Goal: Information Seeking & Learning: Learn about a topic

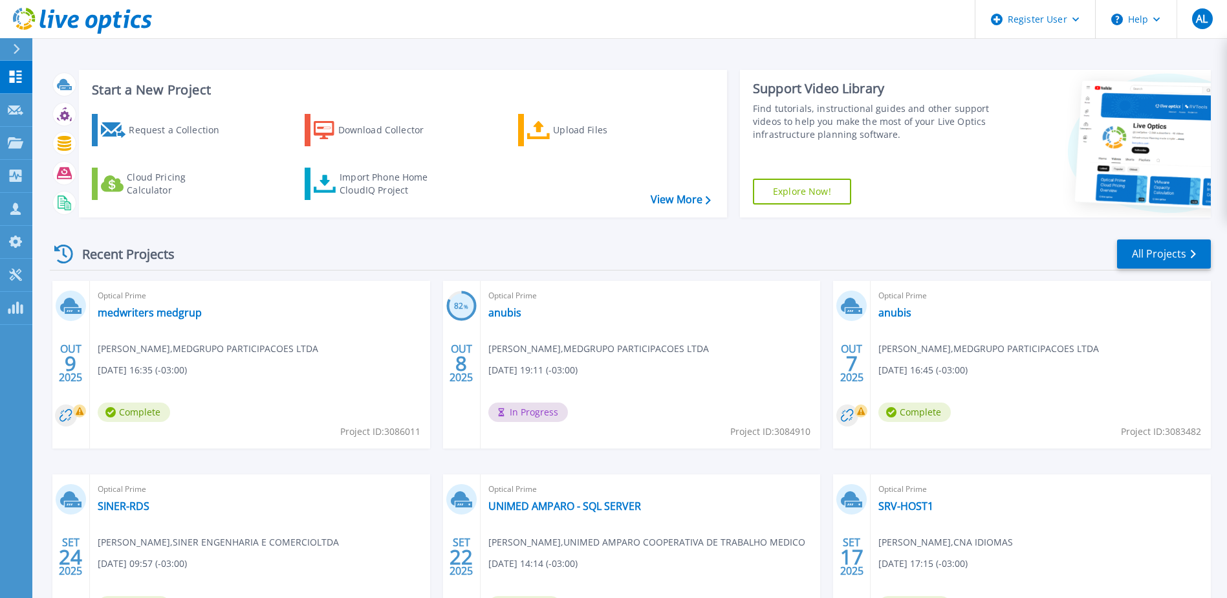
scroll to position [119, 0]
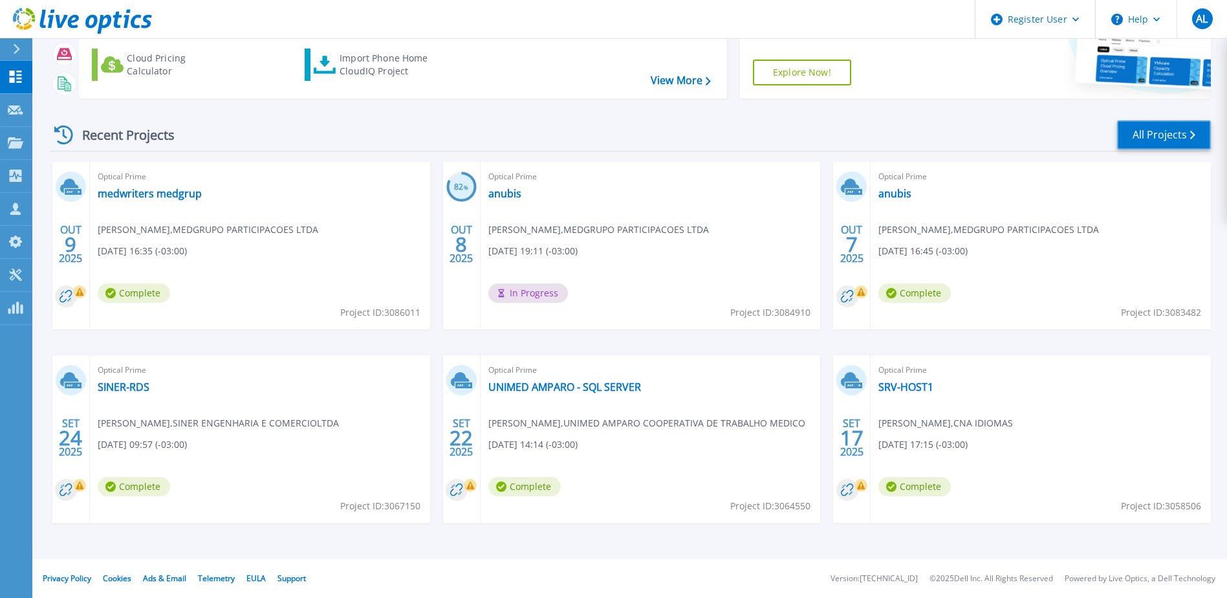
click at [1184, 137] on link "All Projects" at bounding box center [1164, 134] width 94 height 29
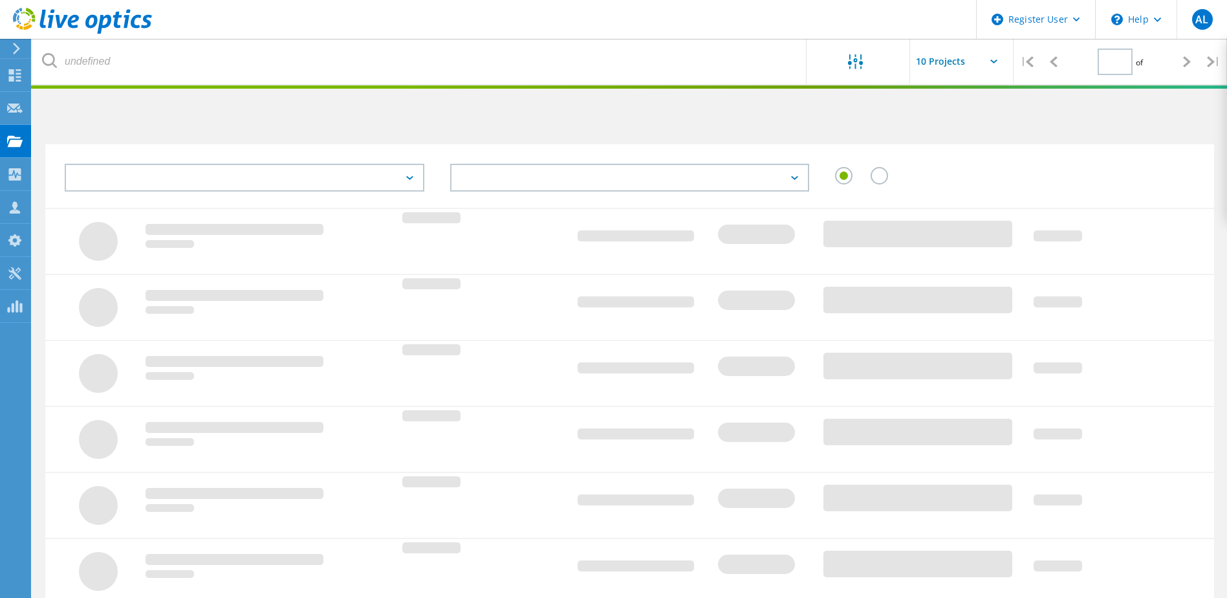
type input "1"
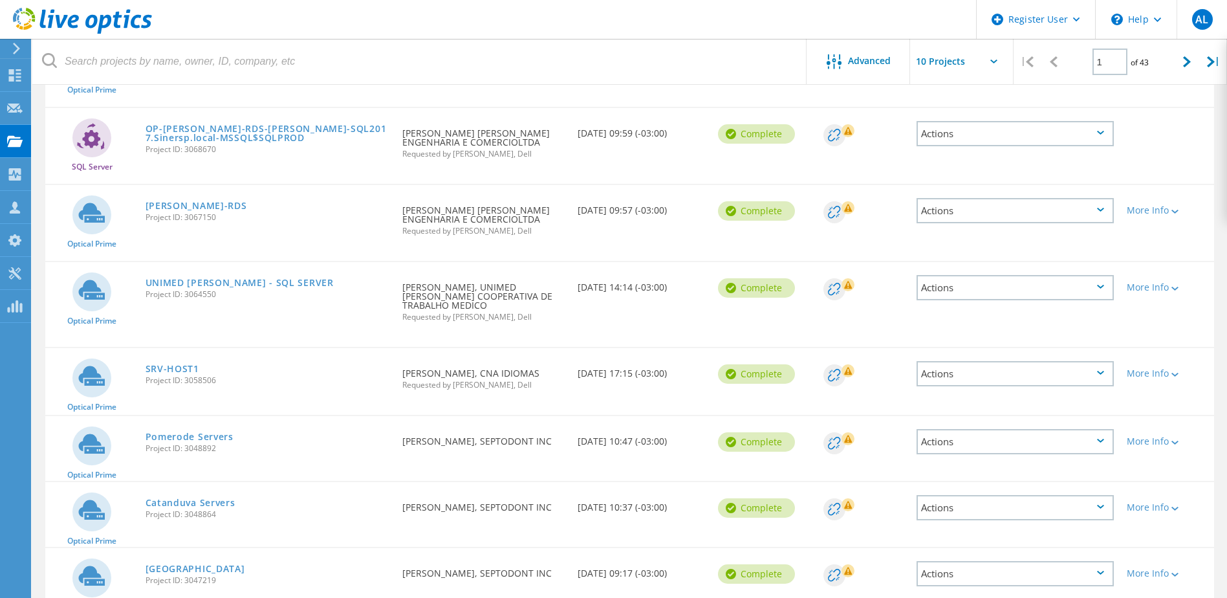
scroll to position [453, 0]
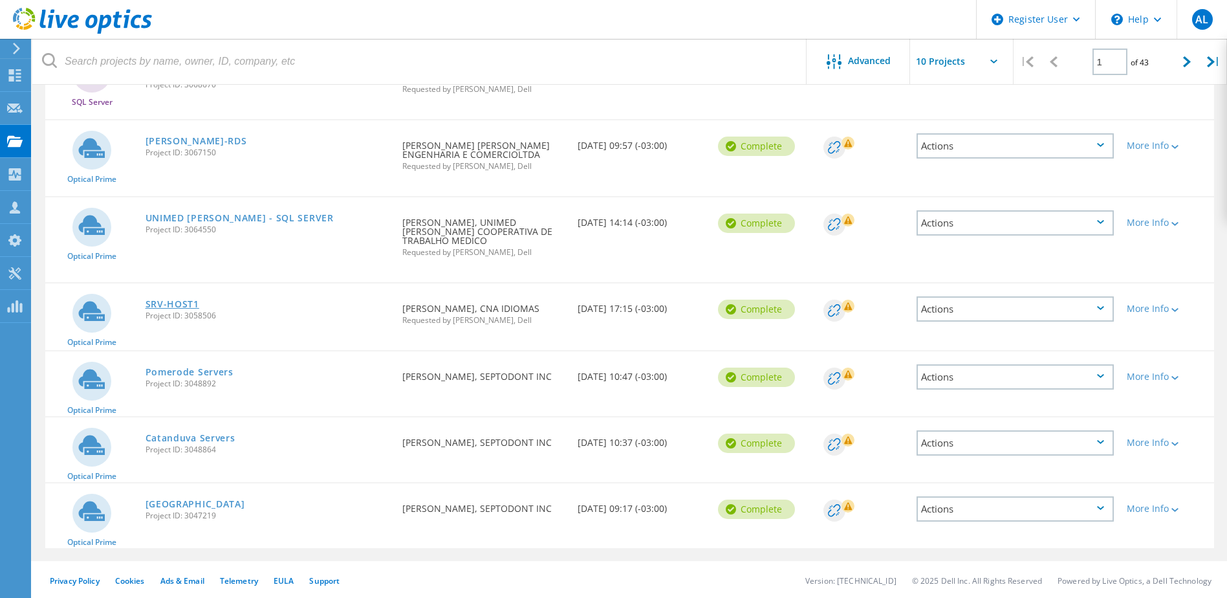
click at [169, 301] on link "SRV-HOST1" at bounding box center [173, 304] width 54 height 9
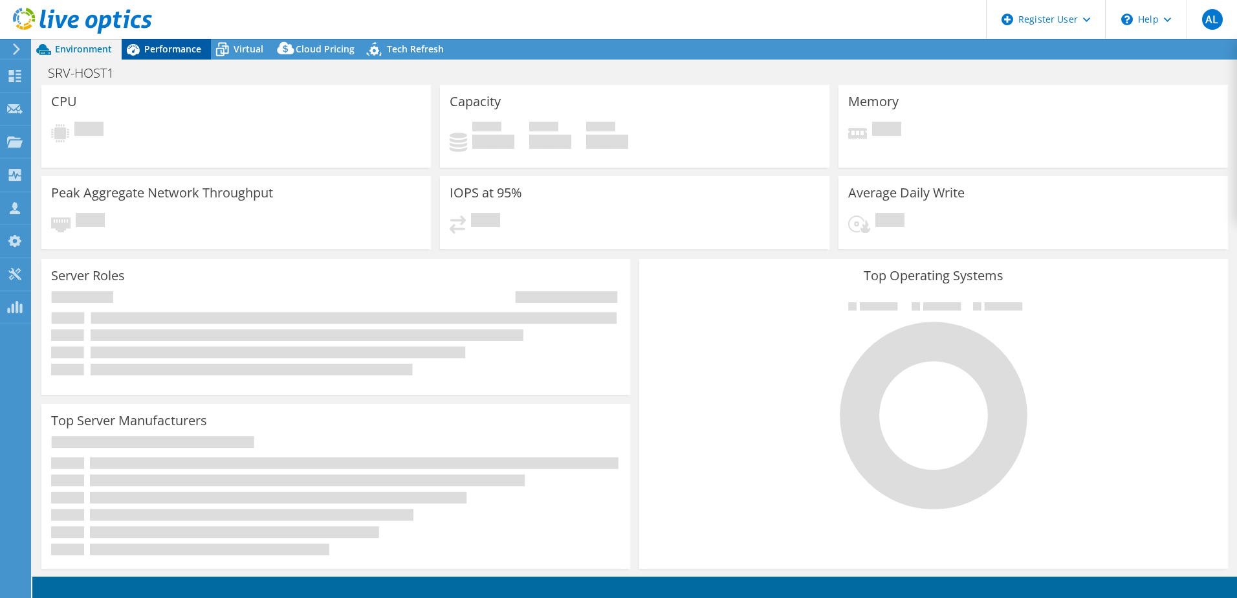
select select "USD"
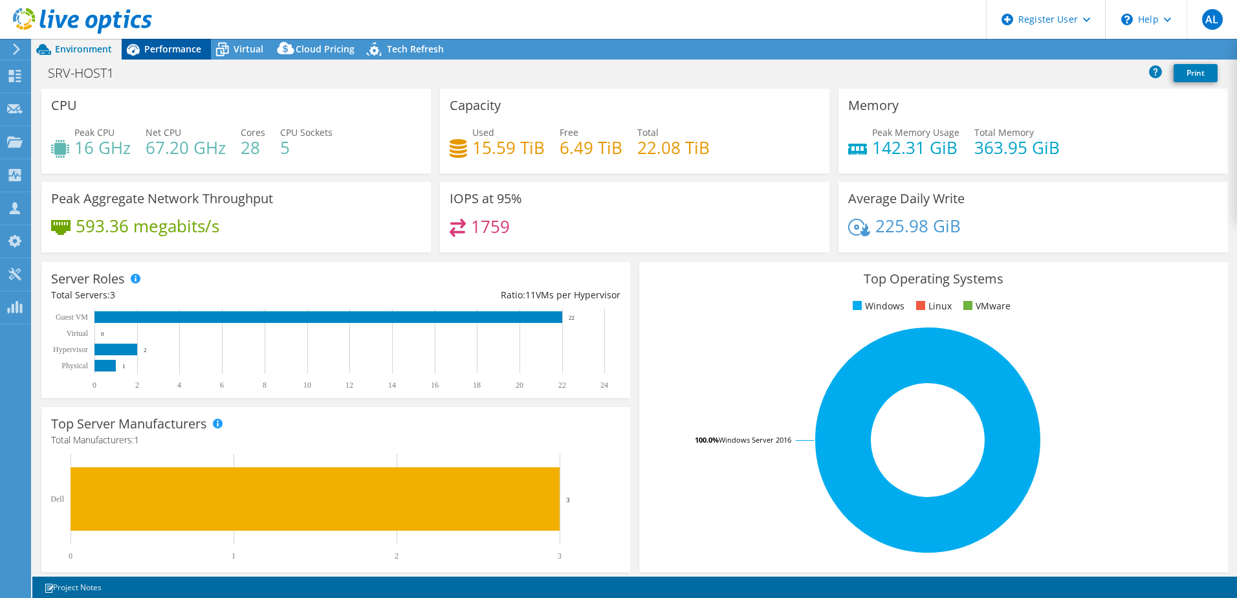
click at [180, 56] on div "Performance" at bounding box center [166, 49] width 89 height 21
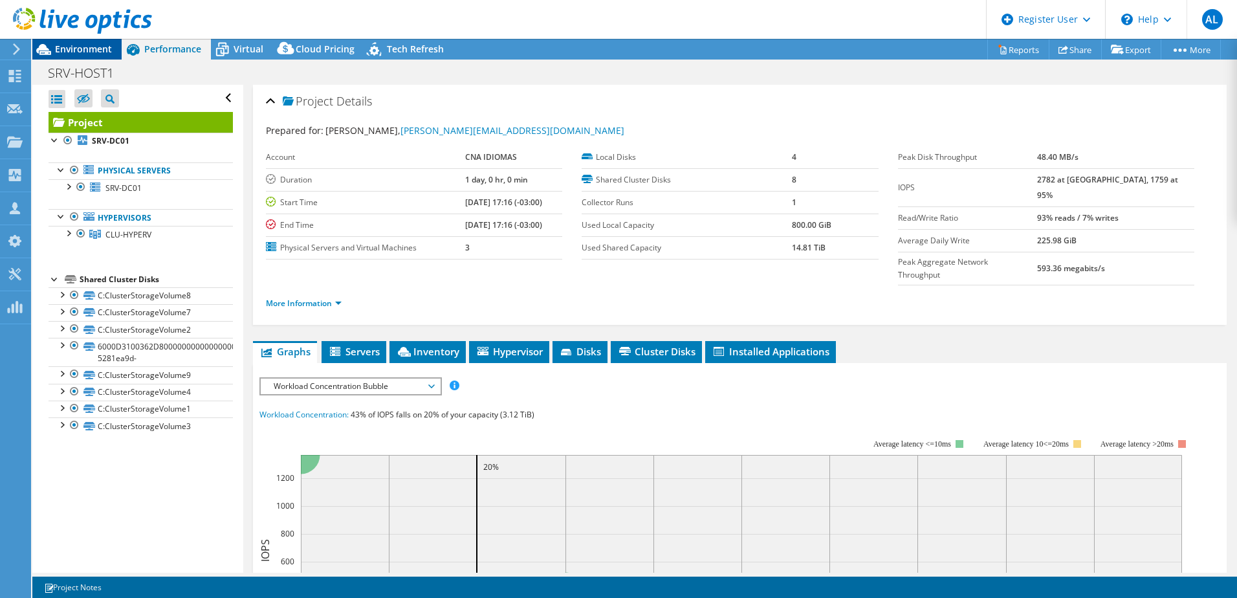
click at [74, 54] on span "Environment" at bounding box center [83, 49] width 57 height 12
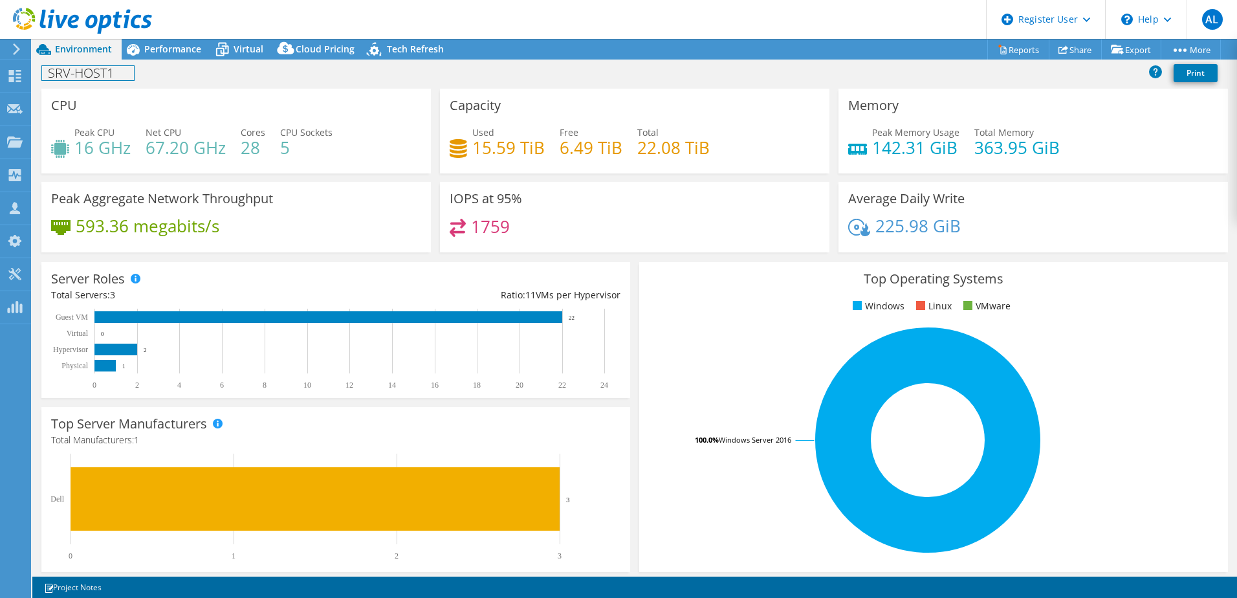
click at [120, 80] on h1 "SRV-HOST1" at bounding box center [88, 73] width 92 height 14
click at [142, 80] on div "SRV-HOST1 Print" at bounding box center [634, 73] width 1205 height 24
drag, startPoint x: 124, startPoint y: 75, endPoint x: 31, endPoint y: 80, distance: 93.3
click at [31, 80] on div "AL Dell User [PERSON_NAME] [EMAIL_ADDRESS][PERSON_NAME][DOMAIN_NAME] Dell My Pr…" at bounding box center [618, 299] width 1237 height 598
click at [95, 77] on h1 "SRV-HOST1" at bounding box center [88, 73] width 92 height 14
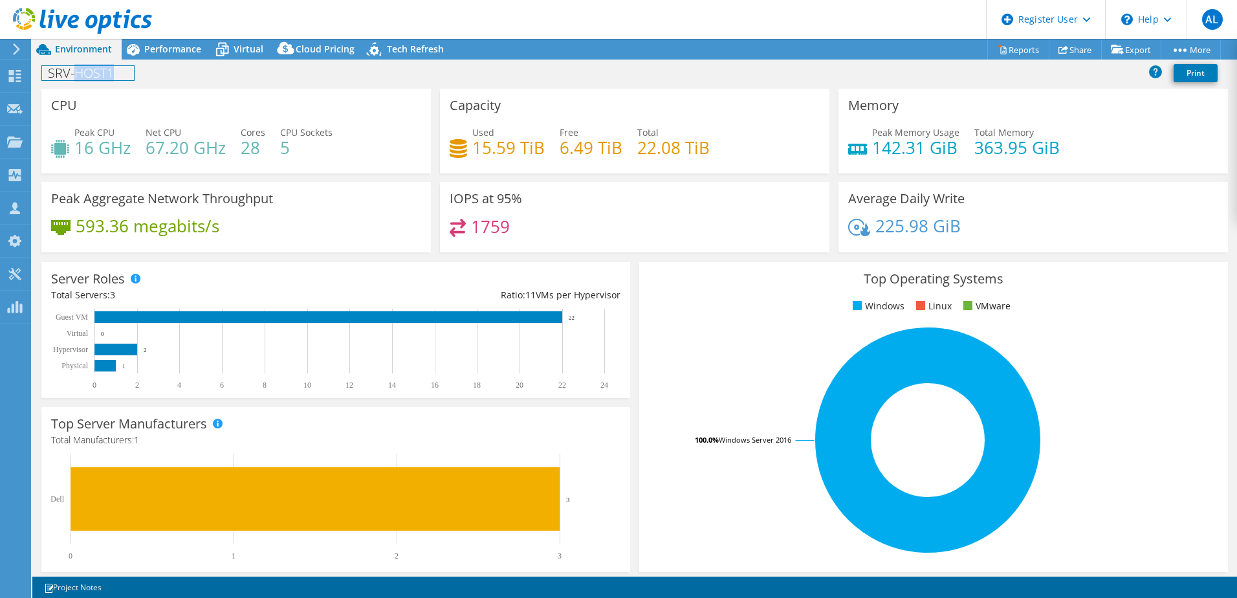
click at [95, 77] on h1 "SRV-HOST1" at bounding box center [88, 73] width 92 height 14
click at [112, 72] on h1 "SRV-HOST1" at bounding box center [88, 73] width 92 height 14
drag, startPoint x: 107, startPoint y: 71, endPoint x: 36, endPoint y: 73, distance: 71.8
click at [36, 73] on div "SRV-HOST1 Print" at bounding box center [634, 73] width 1205 height 24
paste h1
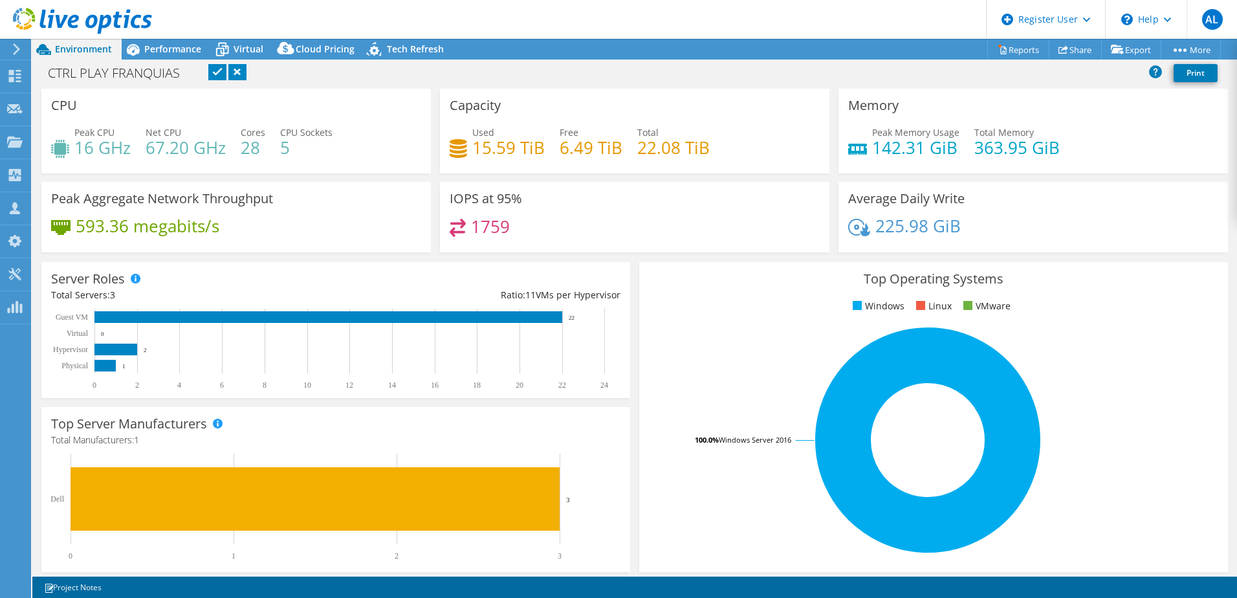
click at [216, 72] on link at bounding box center [217, 72] width 18 height 16
click at [235, 45] on span "Virtual" at bounding box center [249, 49] width 30 height 12
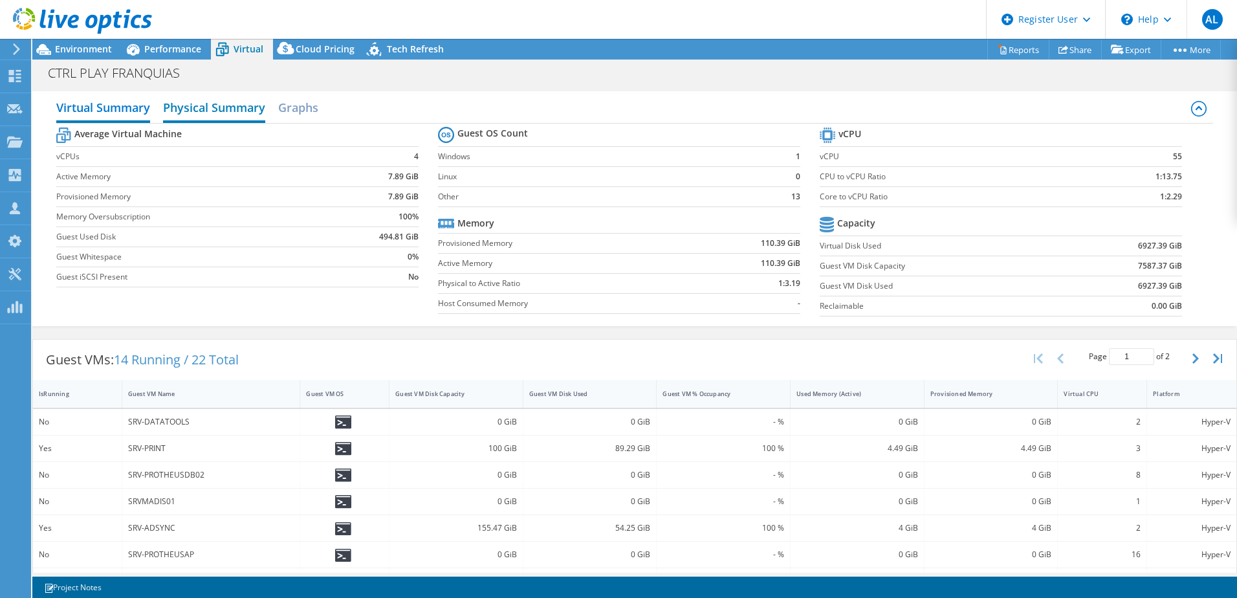
click at [186, 106] on h2 "Physical Summary" at bounding box center [214, 108] width 102 height 28
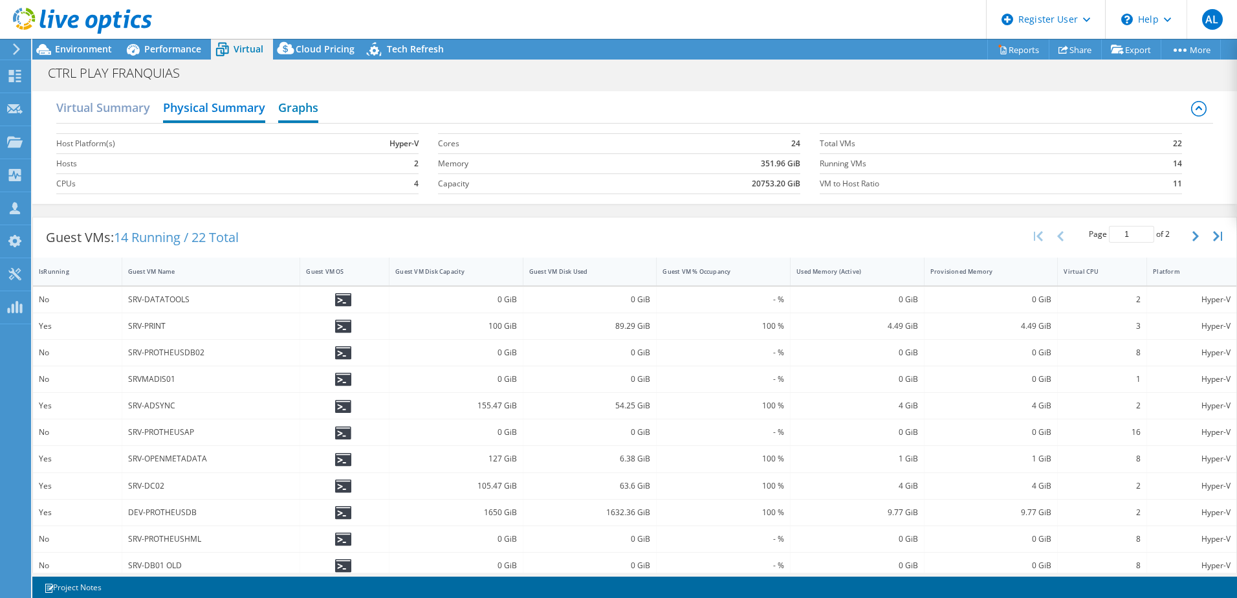
click at [301, 108] on h2 "Graphs" at bounding box center [298, 108] width 40 height 28
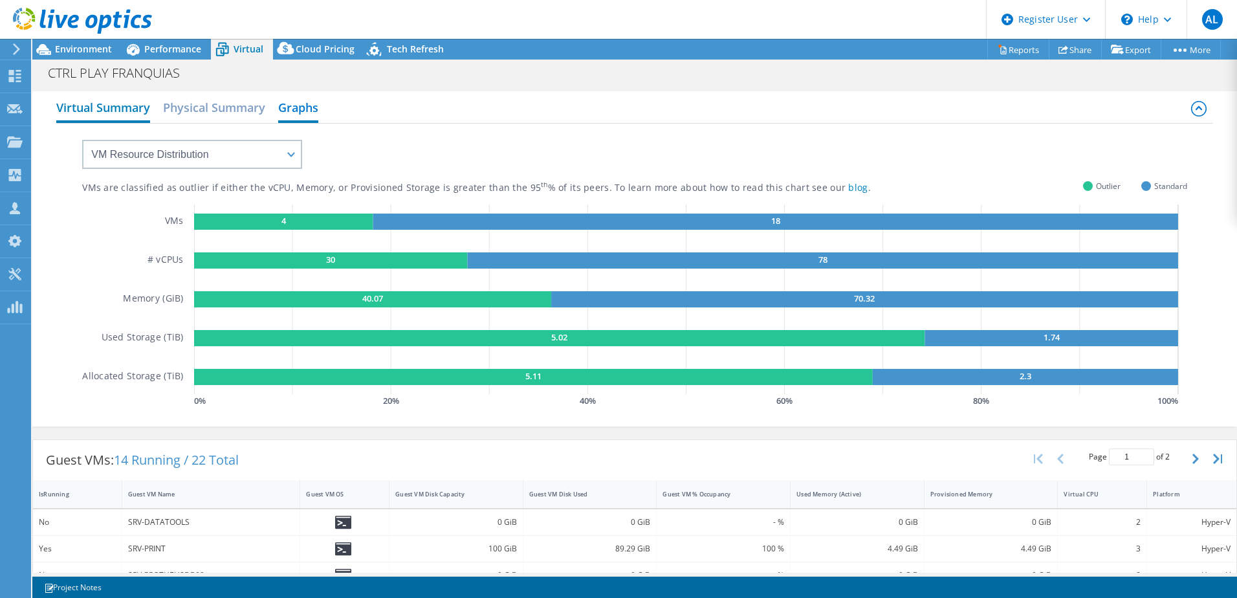
click at [121, 109] on h2 "Virtual Summary" at bounding box center [103, 108] width 94 height 28
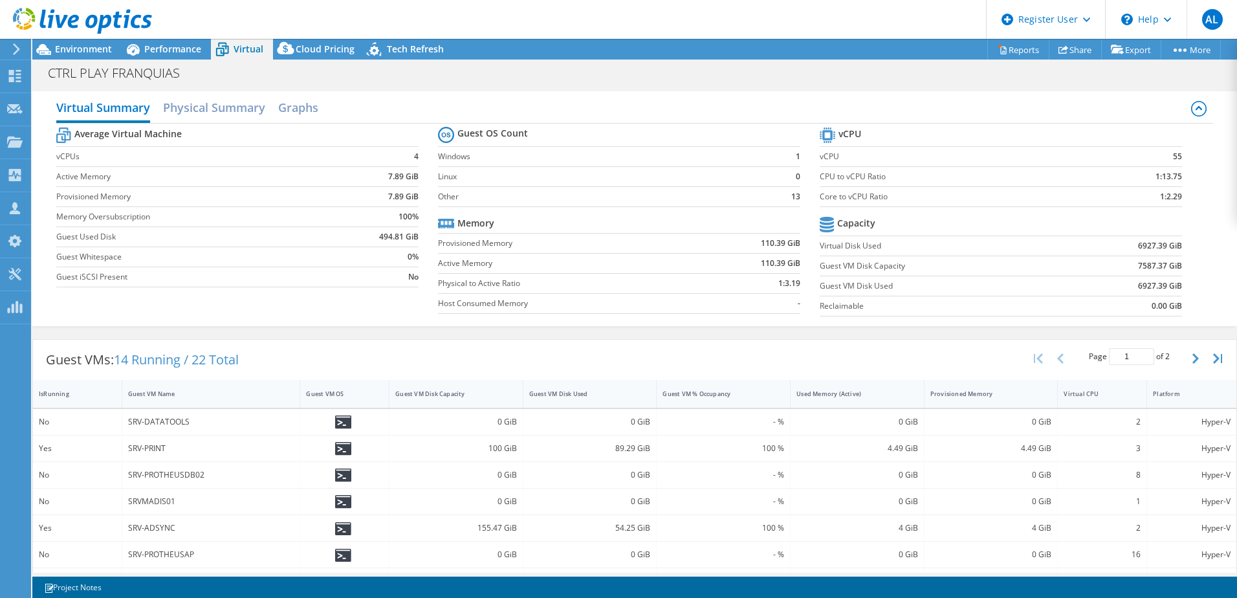
click at [1216, 215] on div "Virtual Summary Physical Summary Graphs Average Virtual Machine vCPUs 4 Active …" at bounding box center [634, 208] width 1205 height 235
click at [71, 49] on span "Environment" at bounding box center [83, 49] width 57 height 12
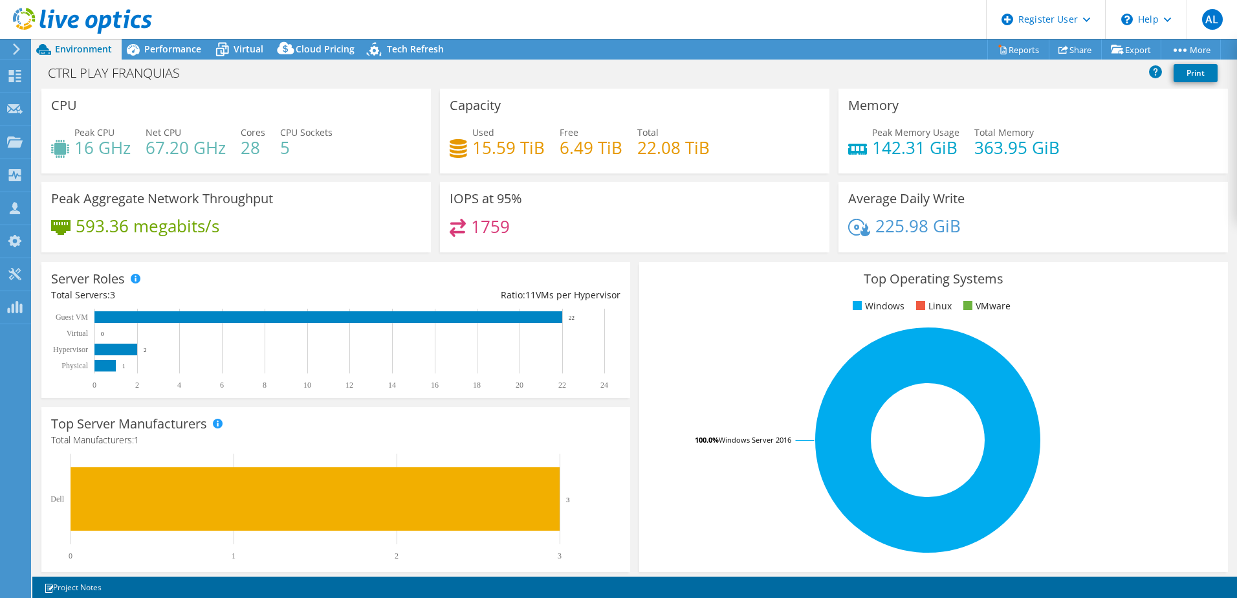
click at [162, 135] on span "Net CPU" at bounding box center [164, 132] width 36 height 12
click at [196, 48] on span "Performance" at bounding box center [172, 49] width 57 height 12
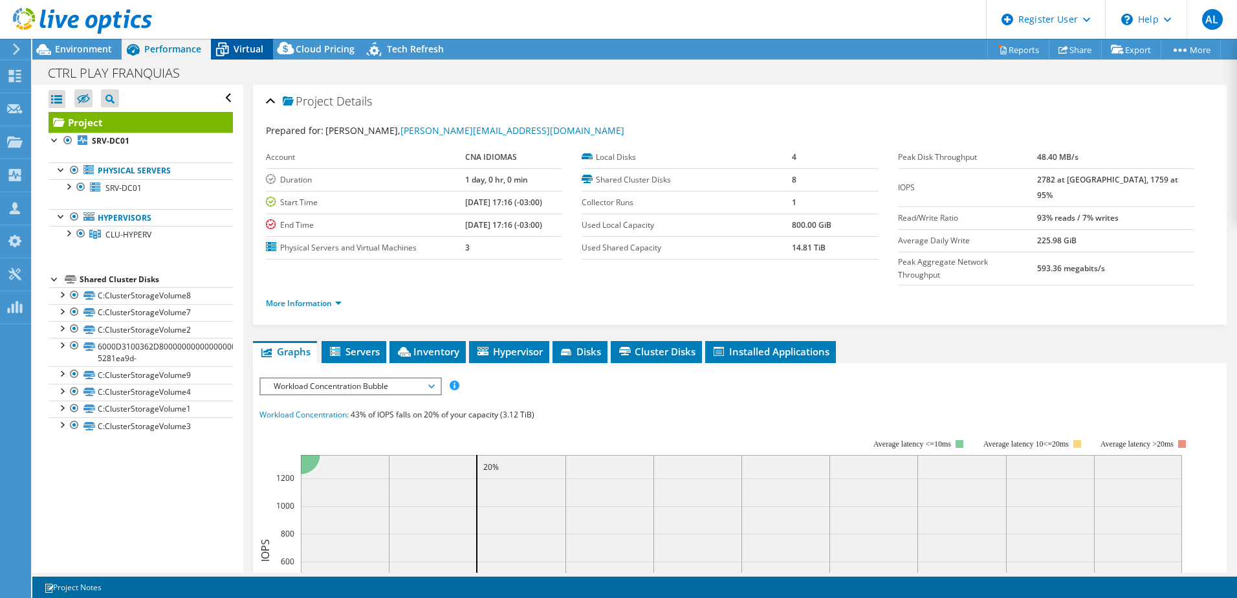
click at [239, 47] on span "Virtual" at bounding box center [249, 49] width 30 height 12
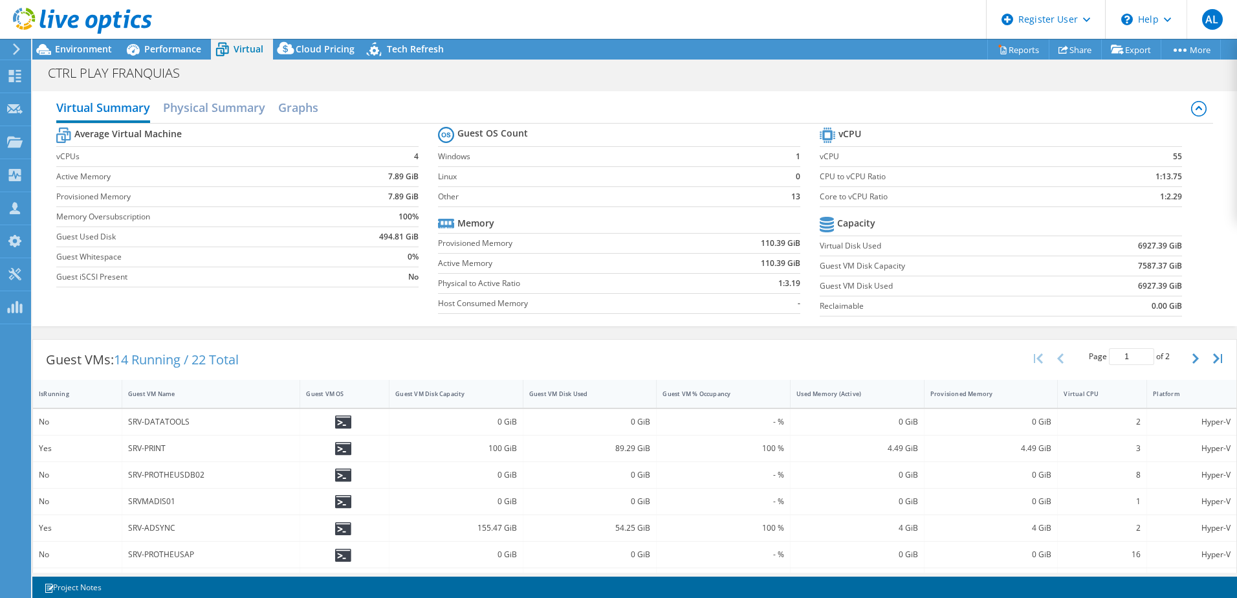
click at [1216, 144] on div "Virtual Summary Physical Summary Graphs Average Virtual Machine vCPUs 4 Active …" at bounding box center [634, 208] width 1205 height 235
click at [94, 53] on span "Environment" at bounding box center [83, 49] width 57 height 12
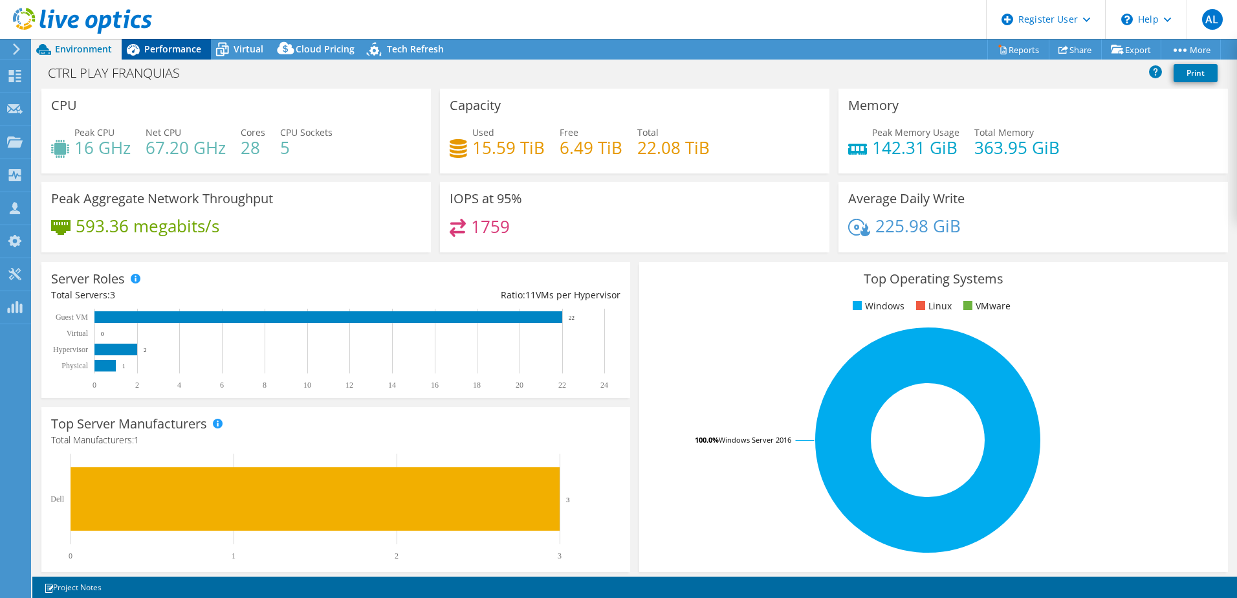
click at [166, 52] on span "Performance" at bounding box center [172, 49] width 57 height 12
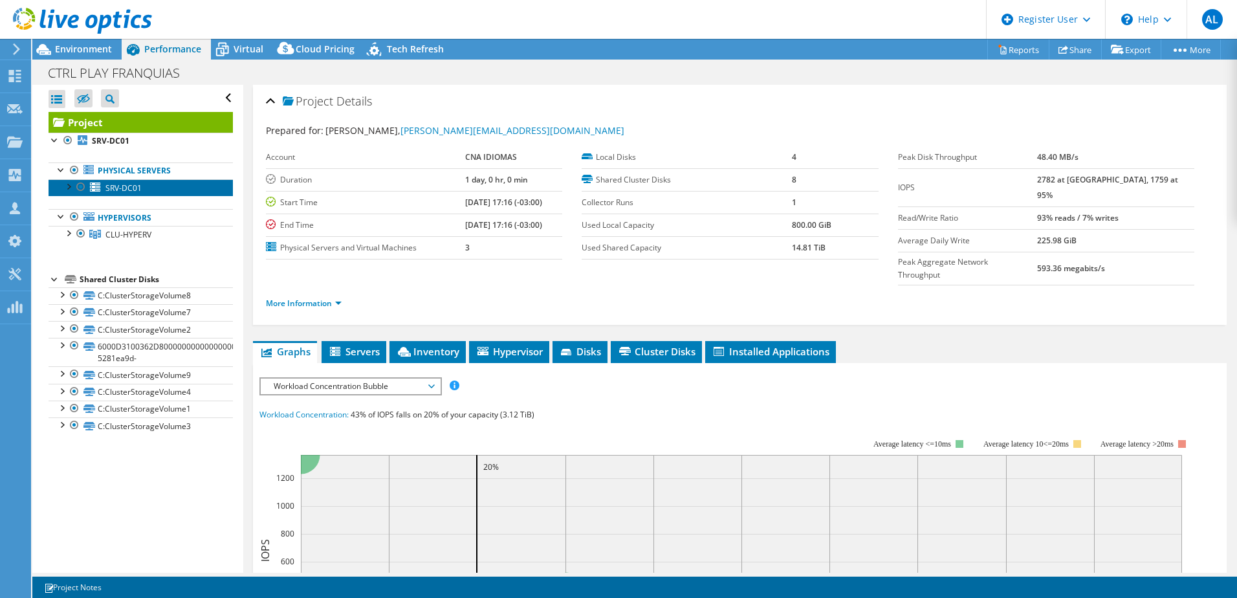
click at [148, 182] on link "SRV-DC01" at bounding box center [141, 187] width 184 height 17
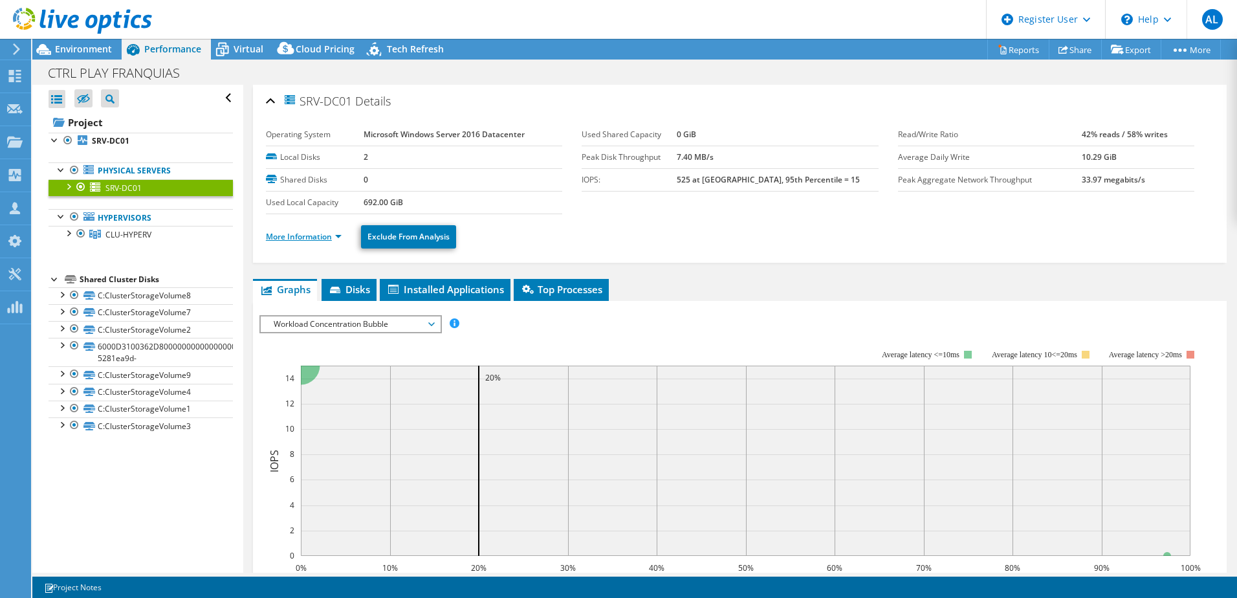
click at [281, 232] on link "More Information" at bounding box center [304, 236] width 76 height 11
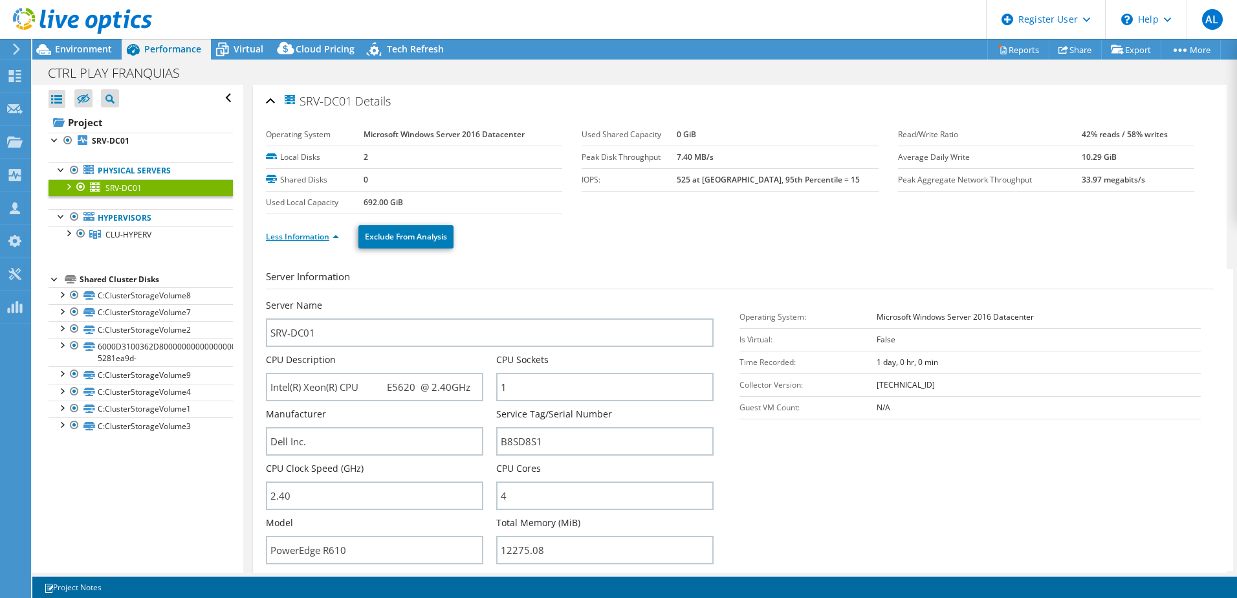
scroll to position [65, 0]
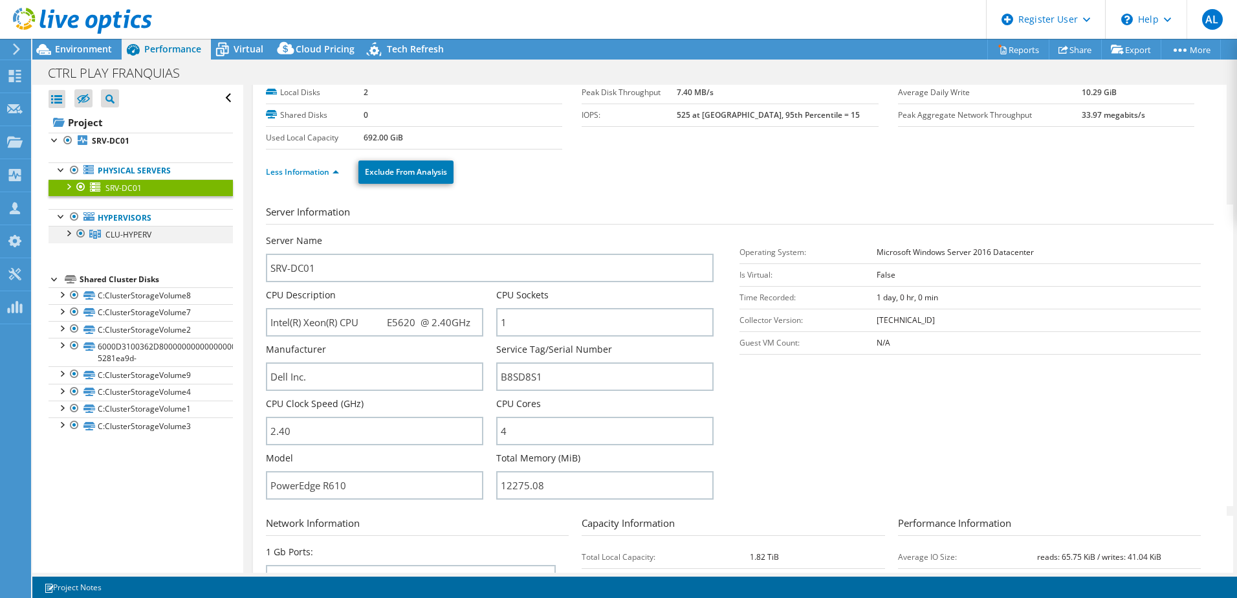
click at [69, 230] on div at bounding box center [67, 232] width 13 height 13
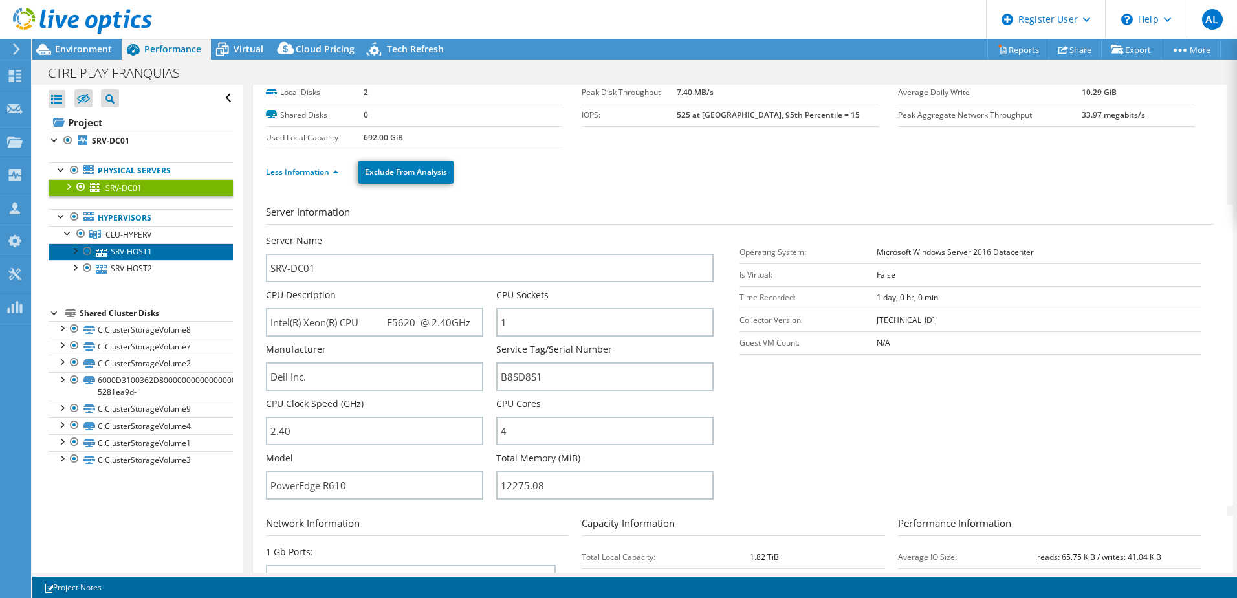
click at [113, 249] on link "SRV-HOST1" at bounding box center [141, 251] width 184 height 17
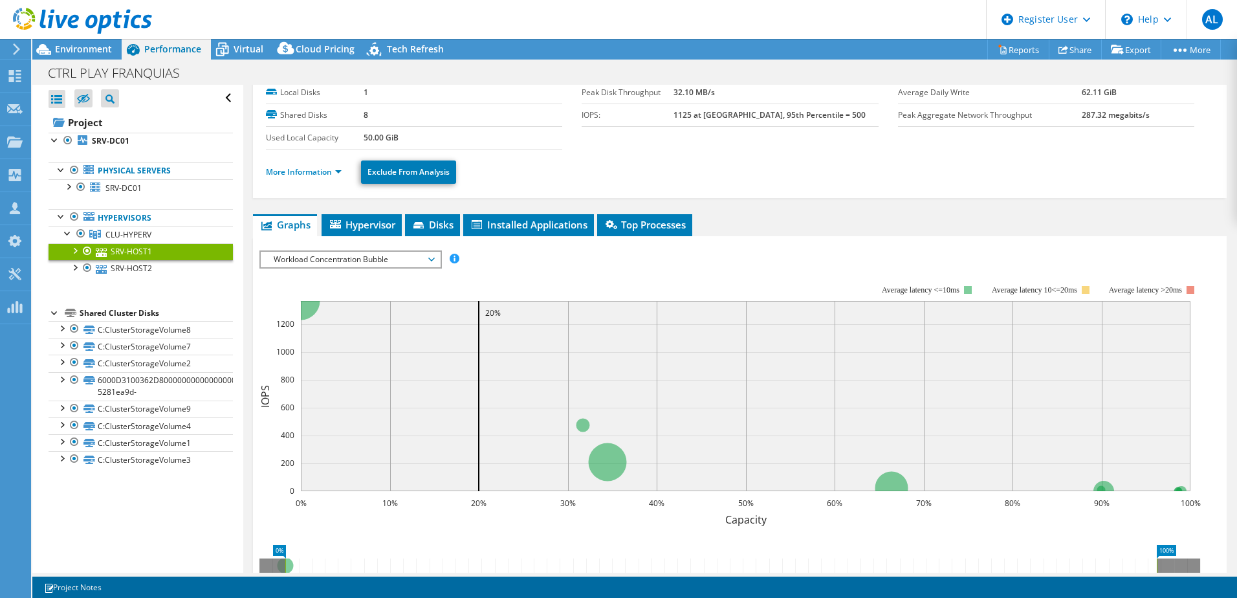
click at [317, 179] on ul "More Information Exclude From Analysis" at bounding box center [740, 170] width 948 height 27
click at [312, 175] on link "More Information" at bounding box center [304, 171] width 76 height 11
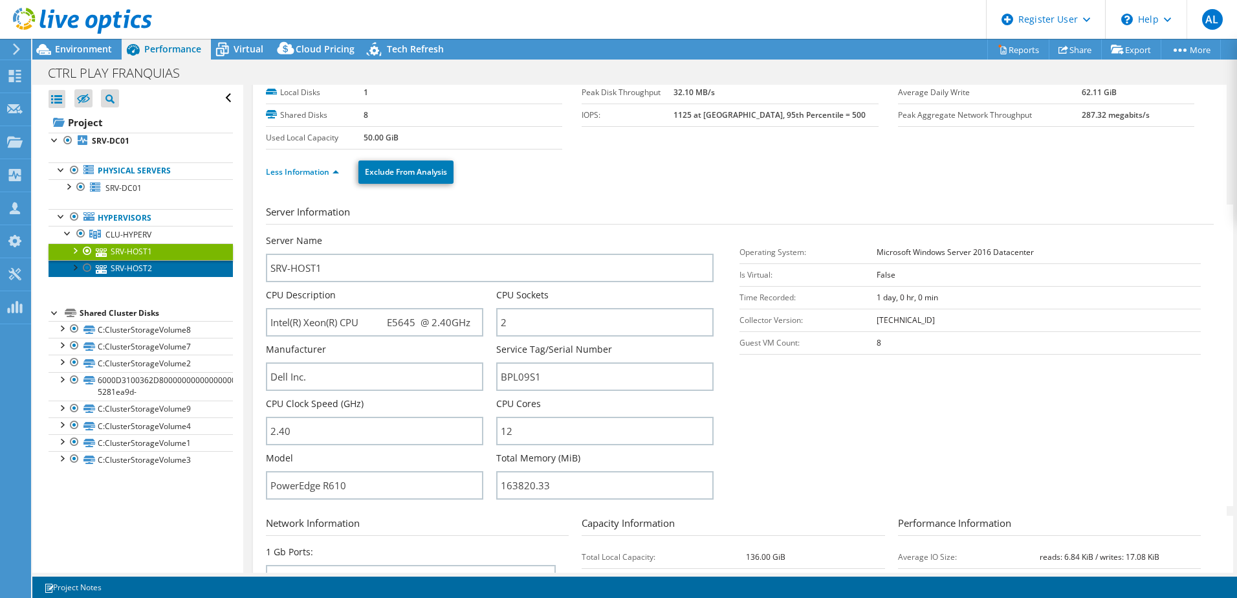
click at [127, 274] on link "SRV-HOST2" at bounding box center [141, 268] width 184 height 17
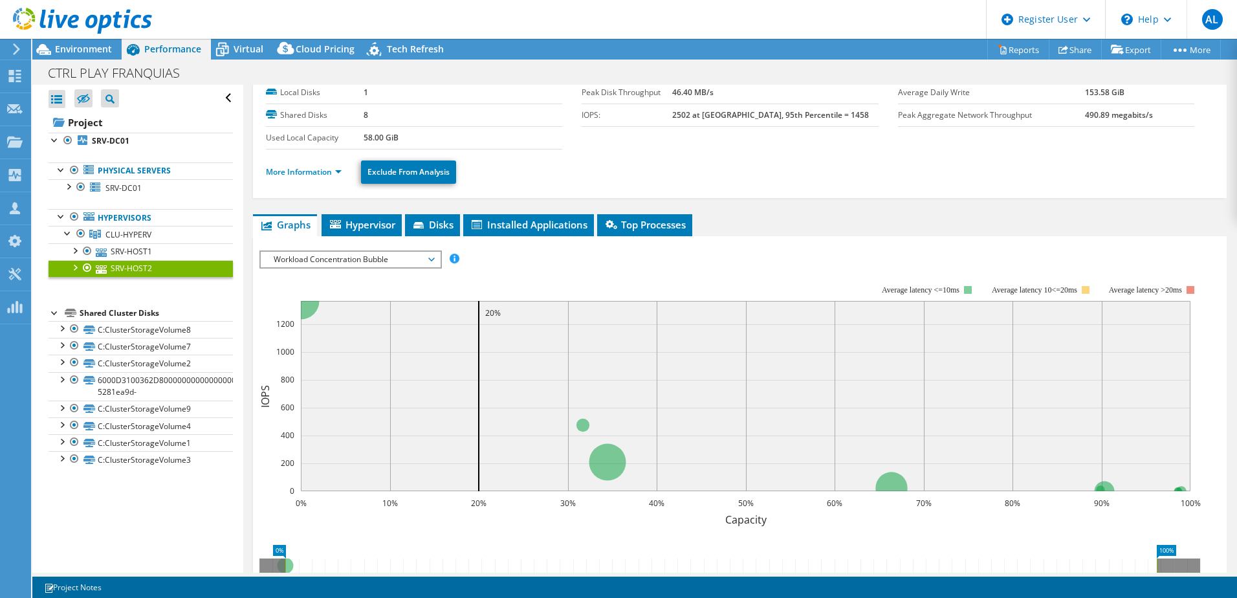
click at [311, 178] on li "More Information" at bounding box center [307, 172] width 83 height 14
click at [309, 172] on link "More Information" at bounding box center [304, 171] width 76 height 11
